Goal: Find specific page/section: Find specific page/section

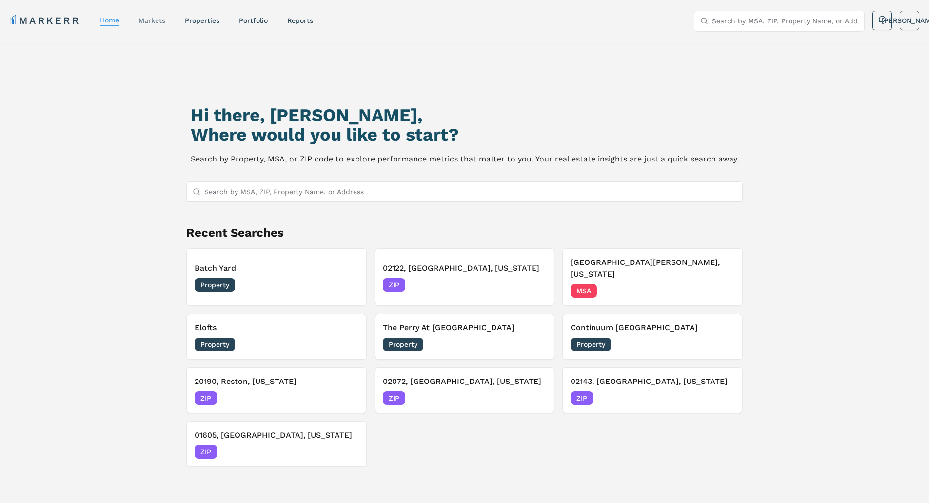
click at [162, 18] on link "markets" at bounding box center [151, 21] width 27 height 8
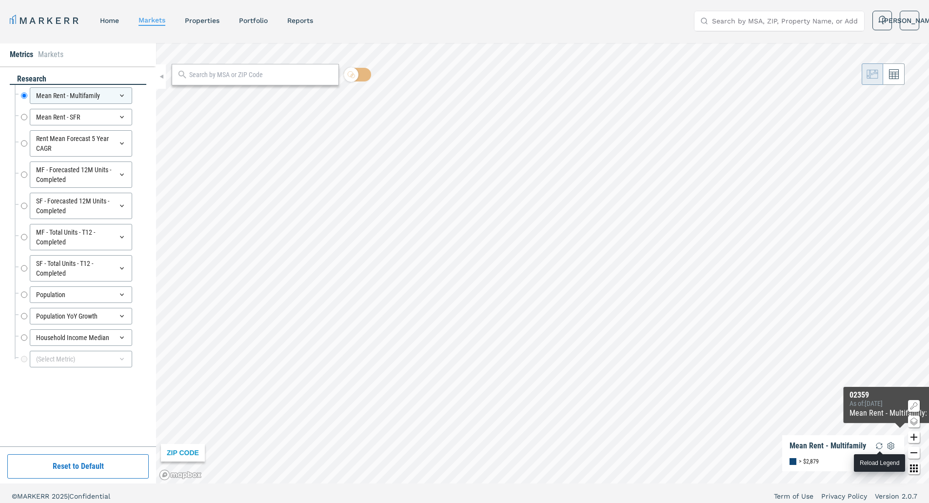
click at [879, 442] on img "button" at bounding box center [879, 446] width 12 height 12
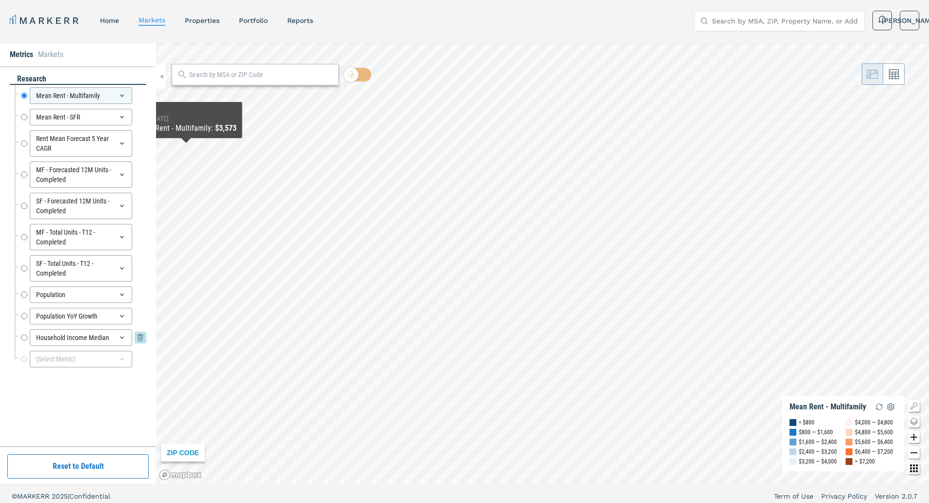
click at [25, 333] on input "Household Income Median" at bounding box center [24, 337] width 6 height 17
radio input "false"
radio input "true"
